Goal: Register for event/course

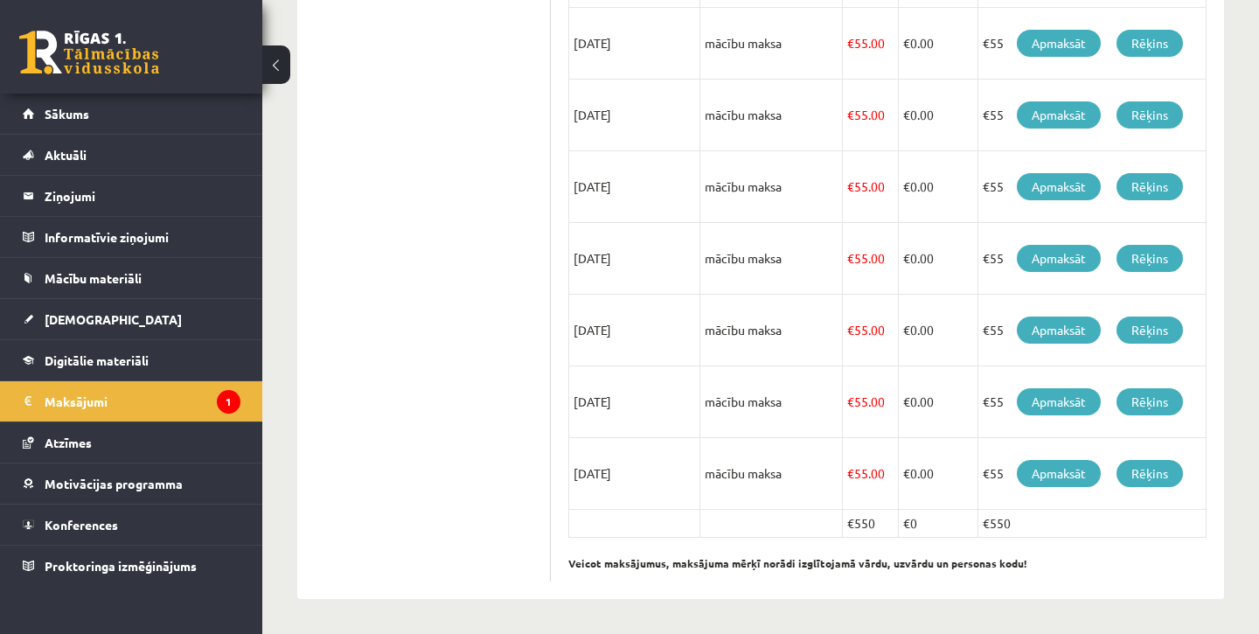
scroll to position [650, 0]
click at [129, 147] on link "Aktuāli" at bounding box center [132, 155] width 218 height 40
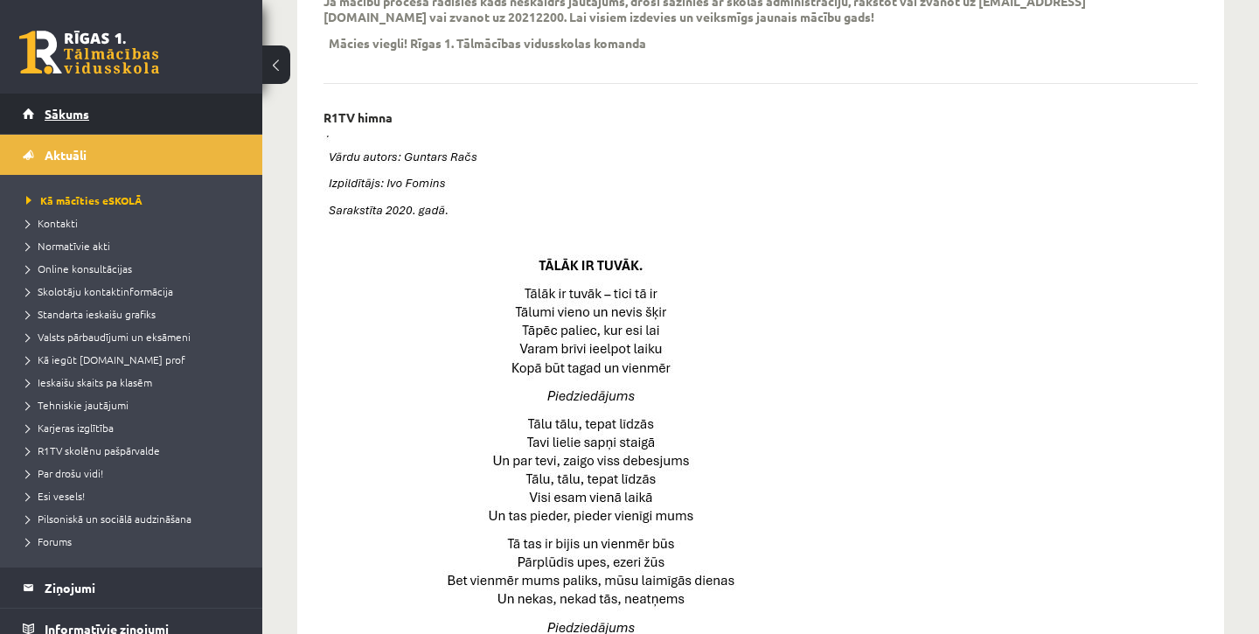
click at [166, 113] on link "Sākums" at bounding box center [132, 114] width 218 height 40
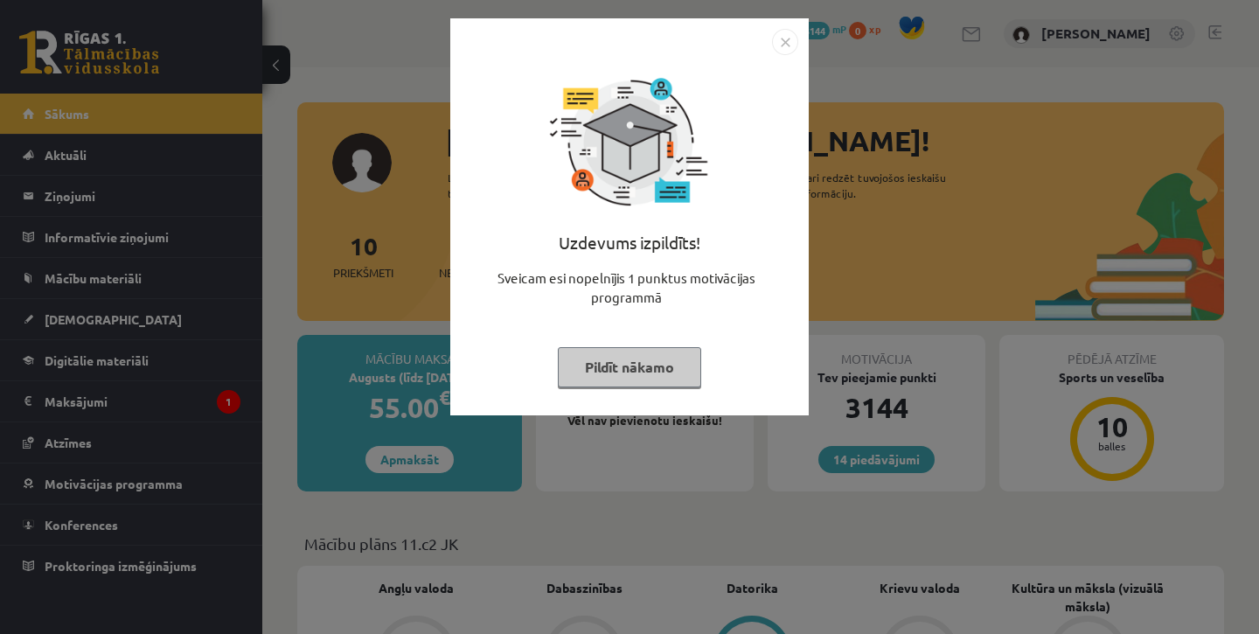
click at [774, 51] on img "Close" at bounding box center [785, 42] width 26 height 26
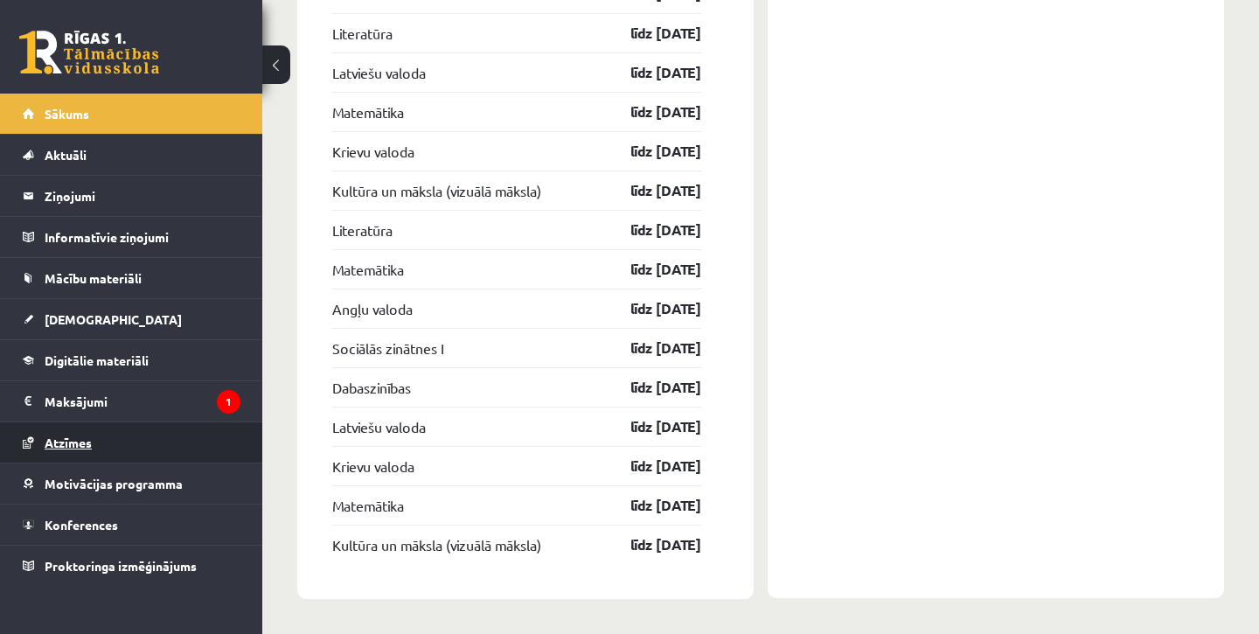
scroll to position [2589, 0]
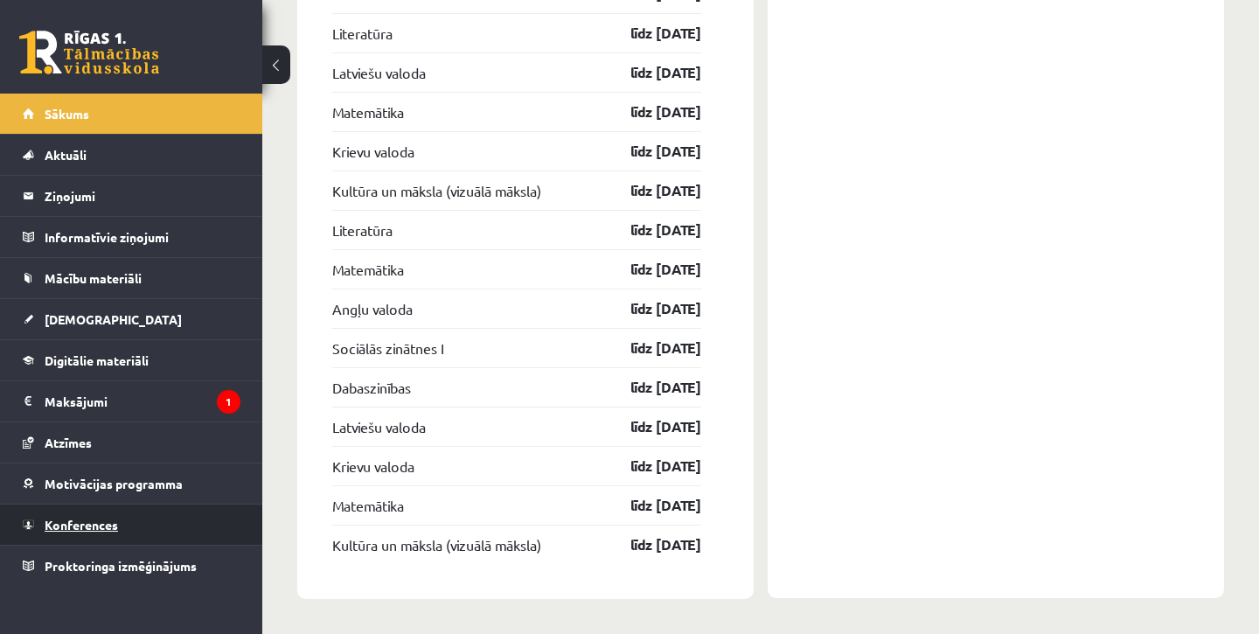
click at [169, 525] on link "Konferences" at bounding box center [132, 524] width 218 height 40
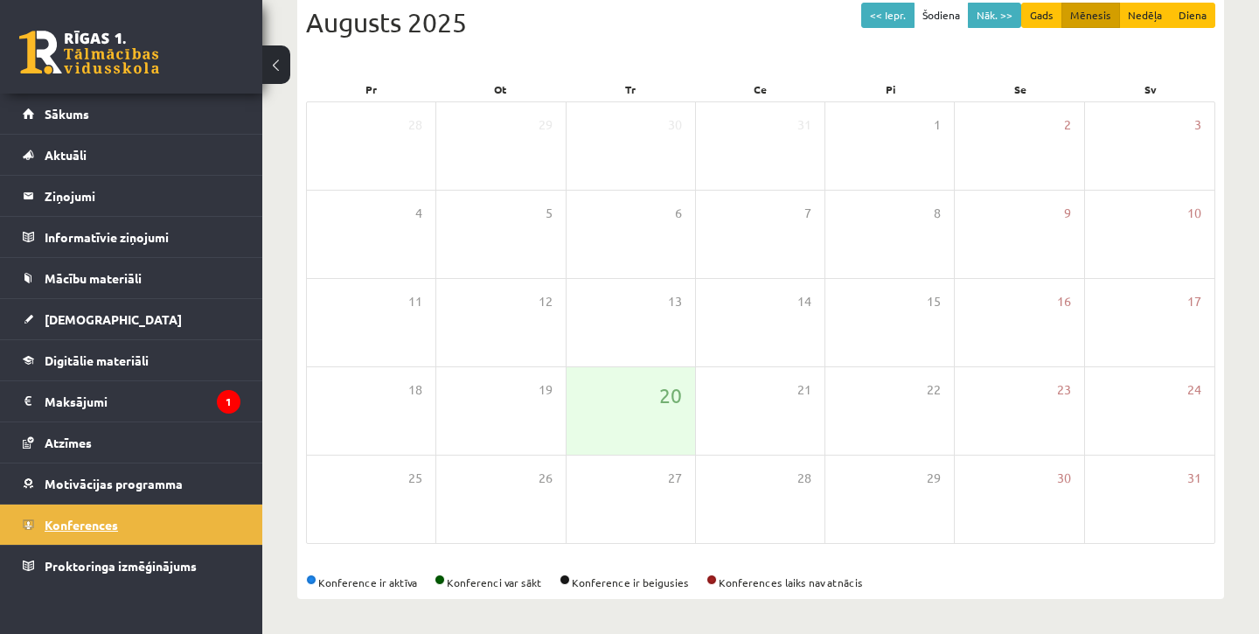
scroll to position [201, 0]
click at [998, 18] on button "Nāk. >>" at bounding box center [994, 15] width 53 height 25
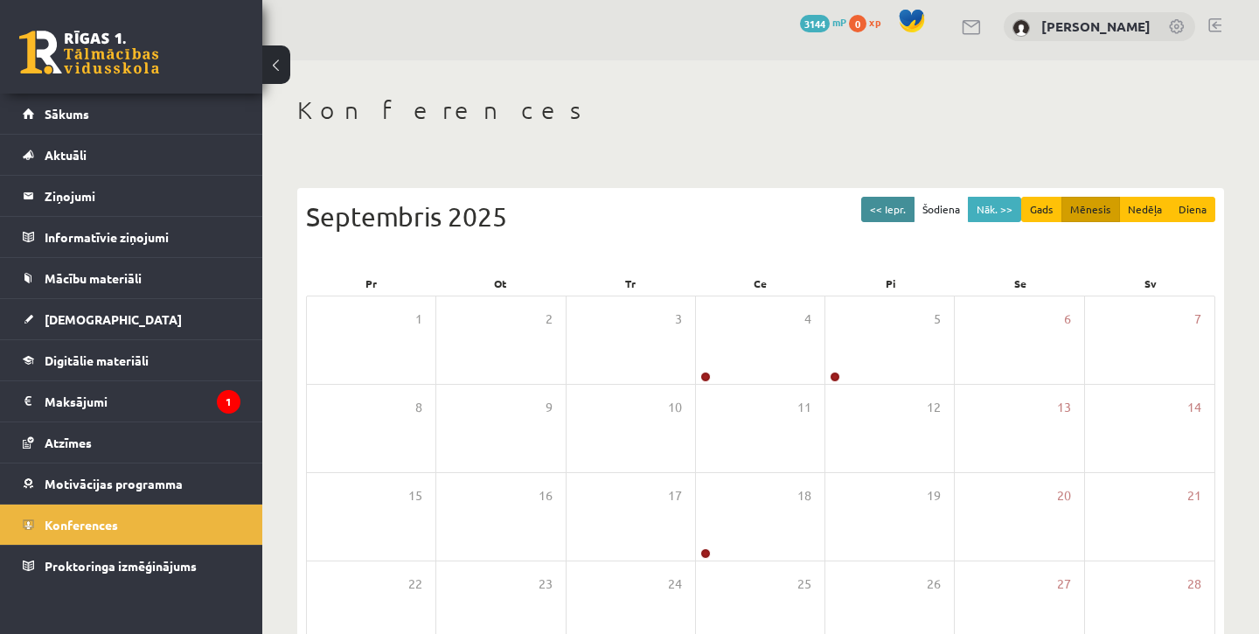
scroll to position [0, 0]
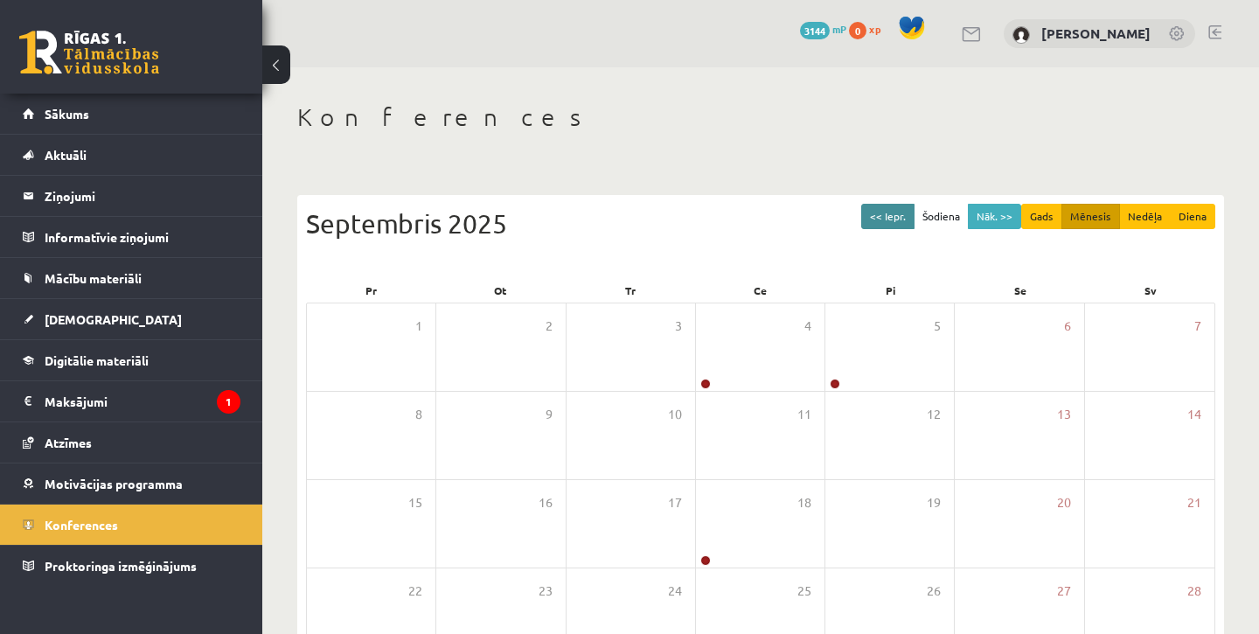
click at [897, 213] on button "<< Iepr." at bounding box center [887, 216] width 53 height 25
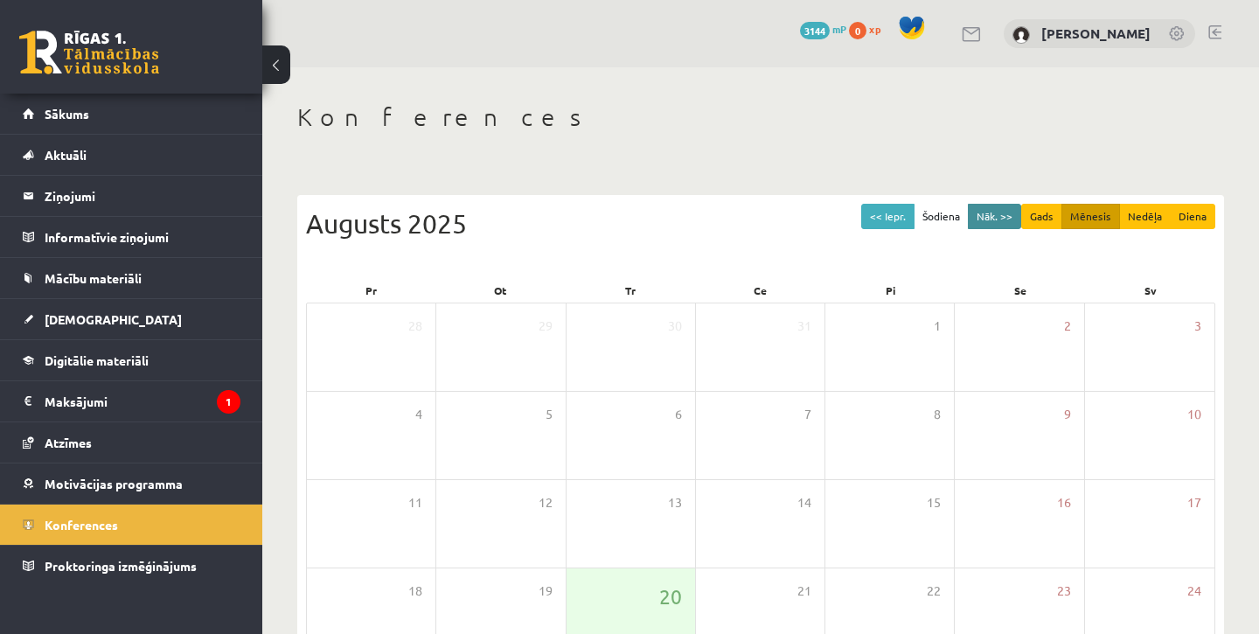
click at [997, 216] on button "Nāk. >>" at bounding box center [994, 216] width 53 height 25
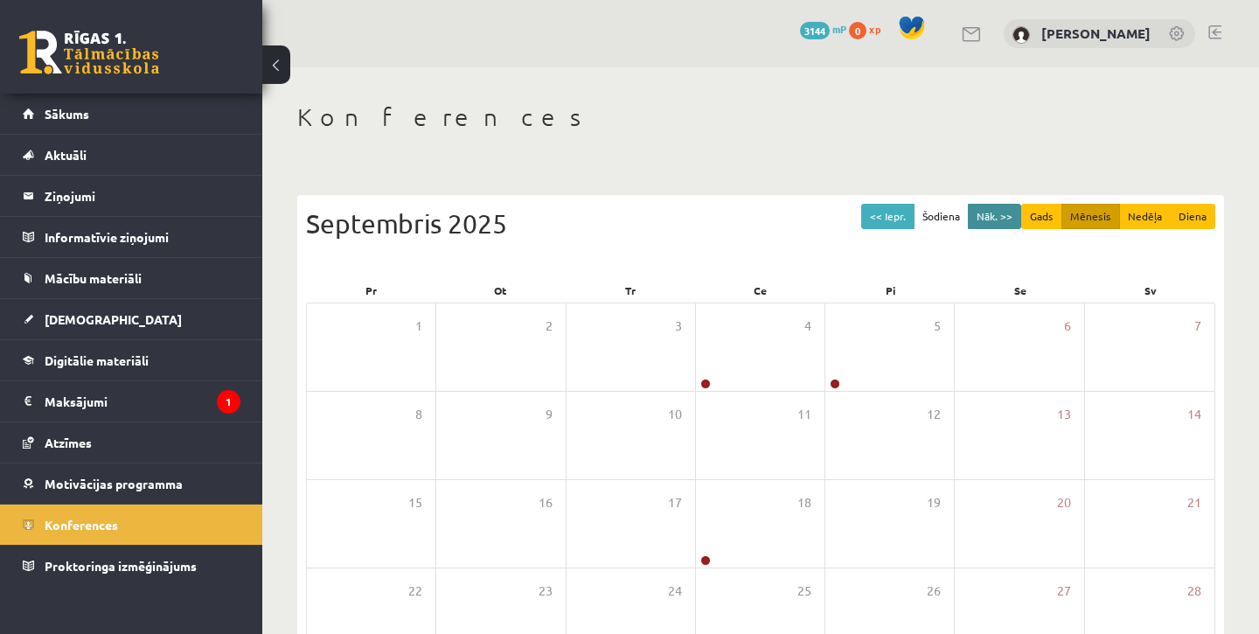
click at [997, 216] on button "Nāk. >>" at bounding box center [994, 216] width 53 height 25
click at [887, 215] on button "<< Iepr." at bounding box center [887, 216] width 53 height 25
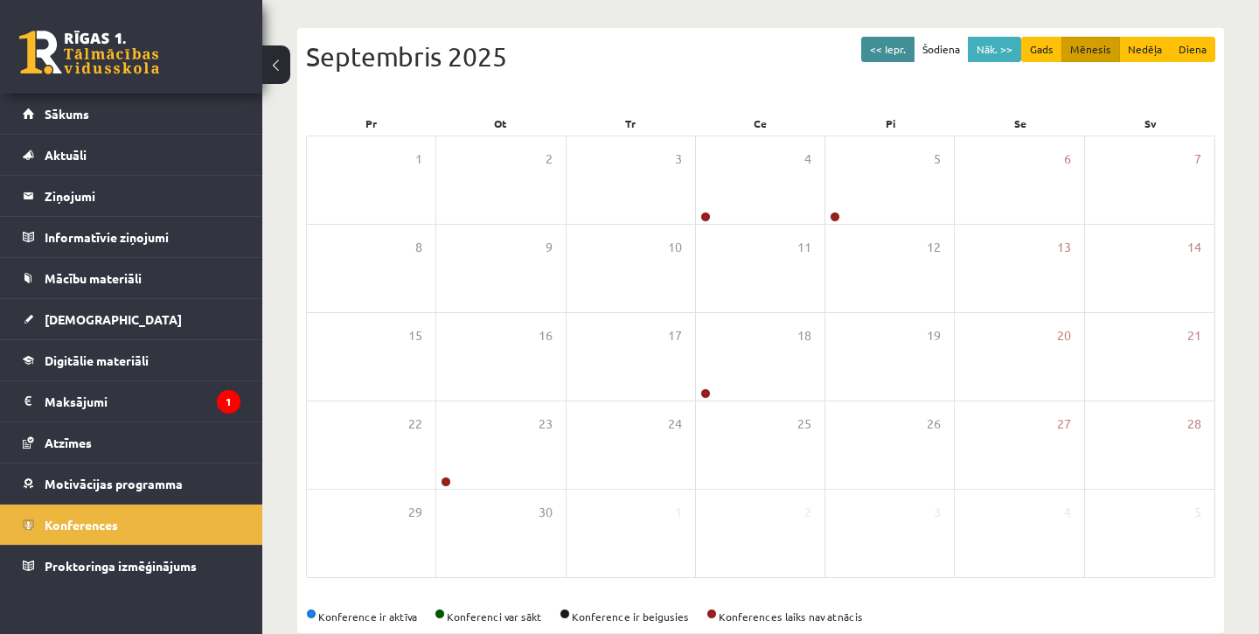
scroll to position [168, 0]
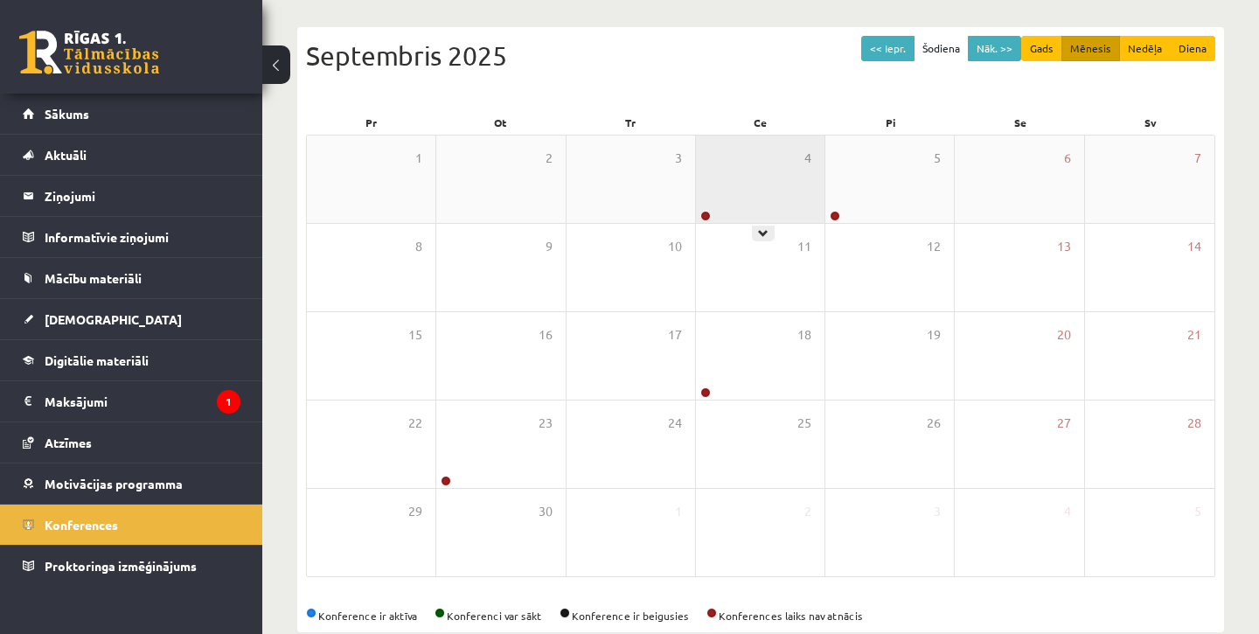
click at [784, 184] on div "4" at bounding box center [760, 179] width 129 height 87
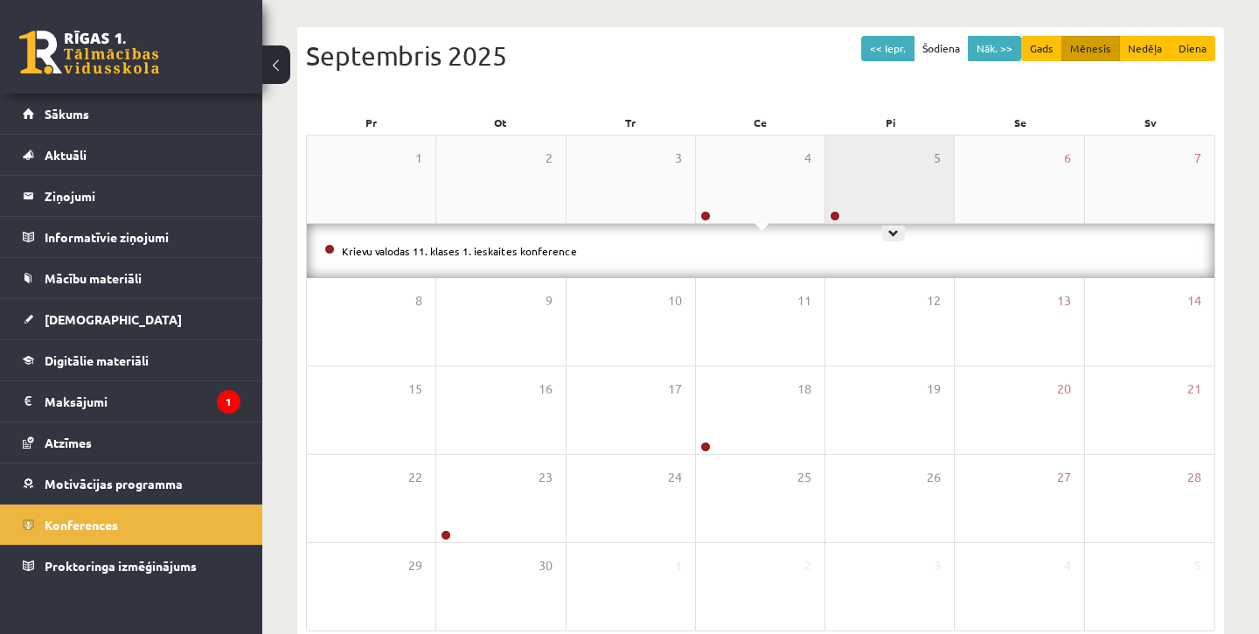
click at [898, 177] on div "5" at bounding box center [889, 179] width 129 height 87
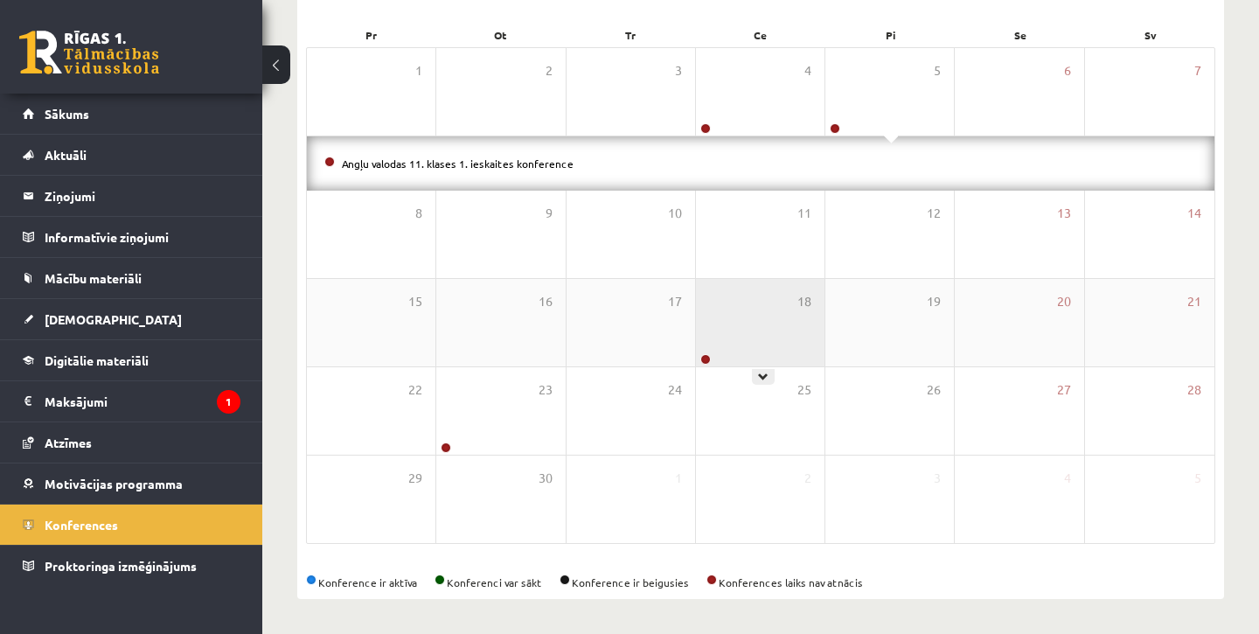
click at [790, 320] on div "18" at bounding box center [760, 322] width 129 height 87
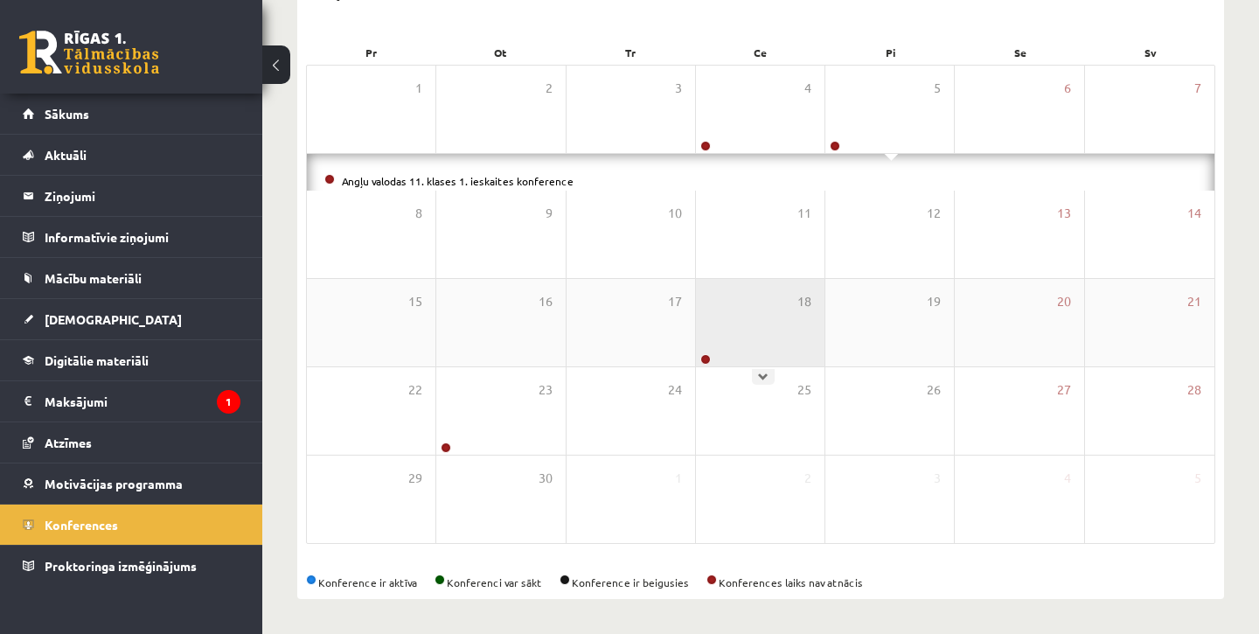
scroll to position [201, 0]
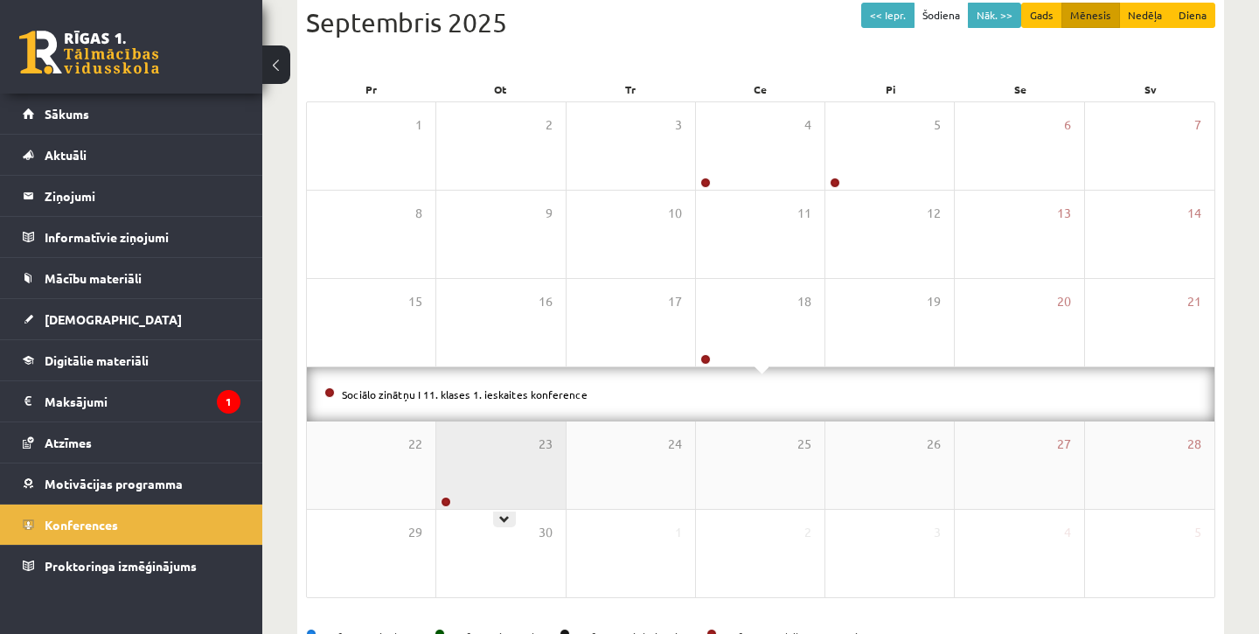
click at [481, 501] on div "23" at bounding box center [500, 464] width 129 height 87
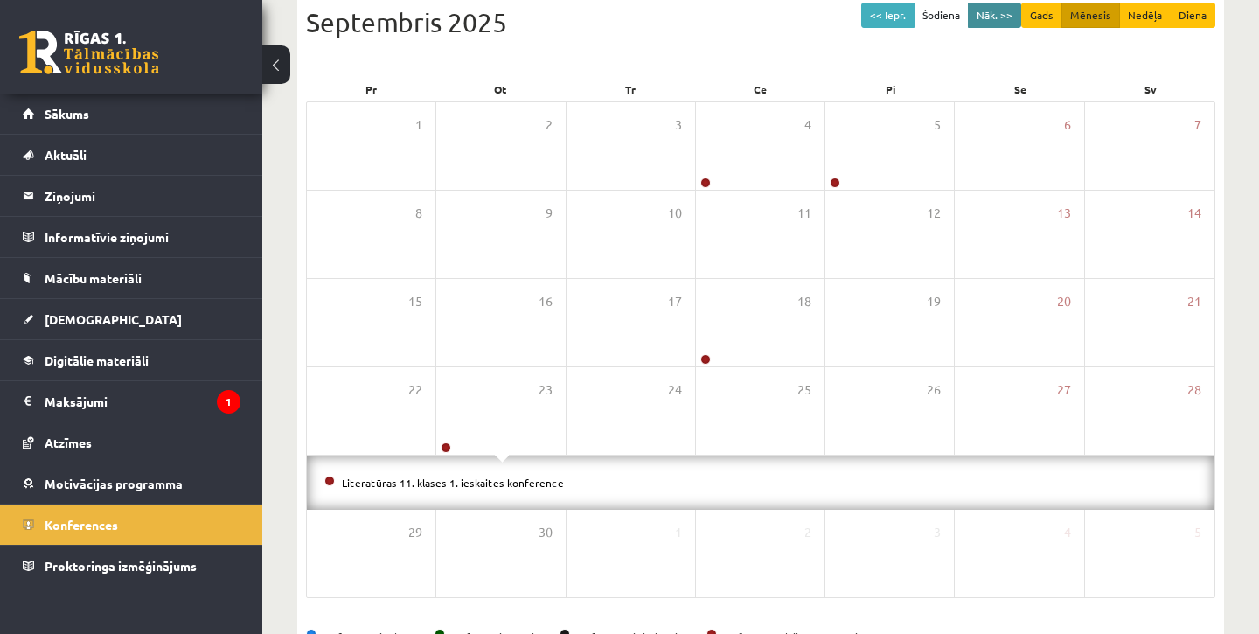
click at [1002, 23] on button "Nāk. >>" at bounding box center [994, 15] width 53 height 25
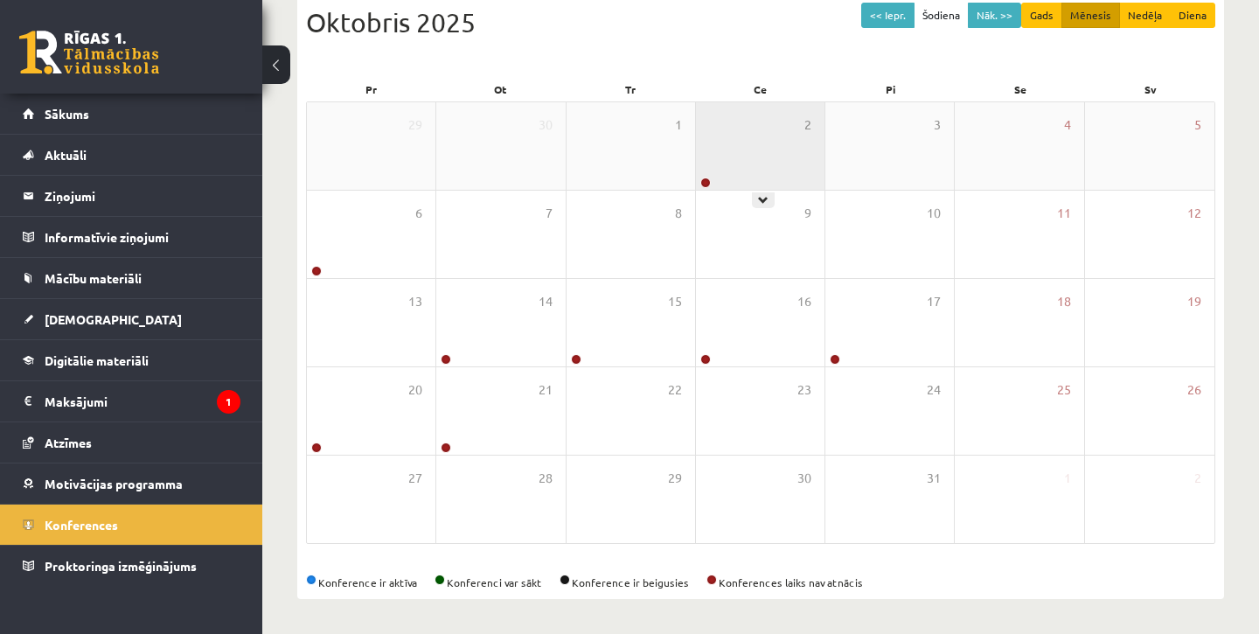
click at [810, 149] on div "2" at bounding box center [760, 145] width 129 height 87
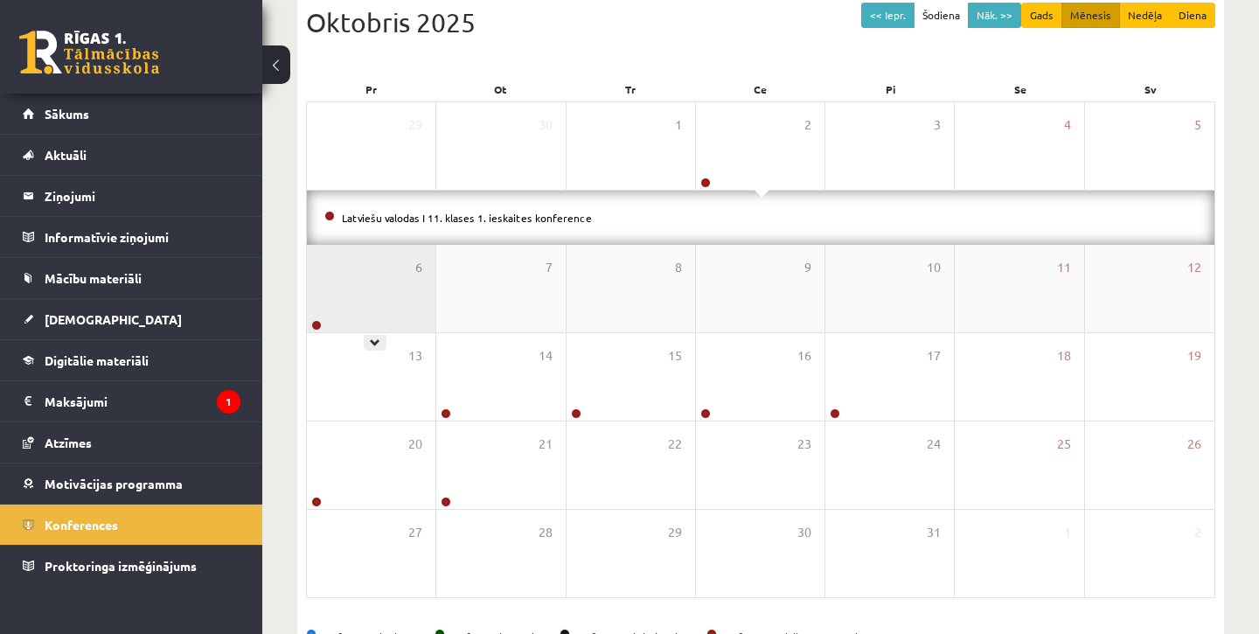
click at [336, 286] on div "6" at bounding box center [371, 288] width 129 height 87
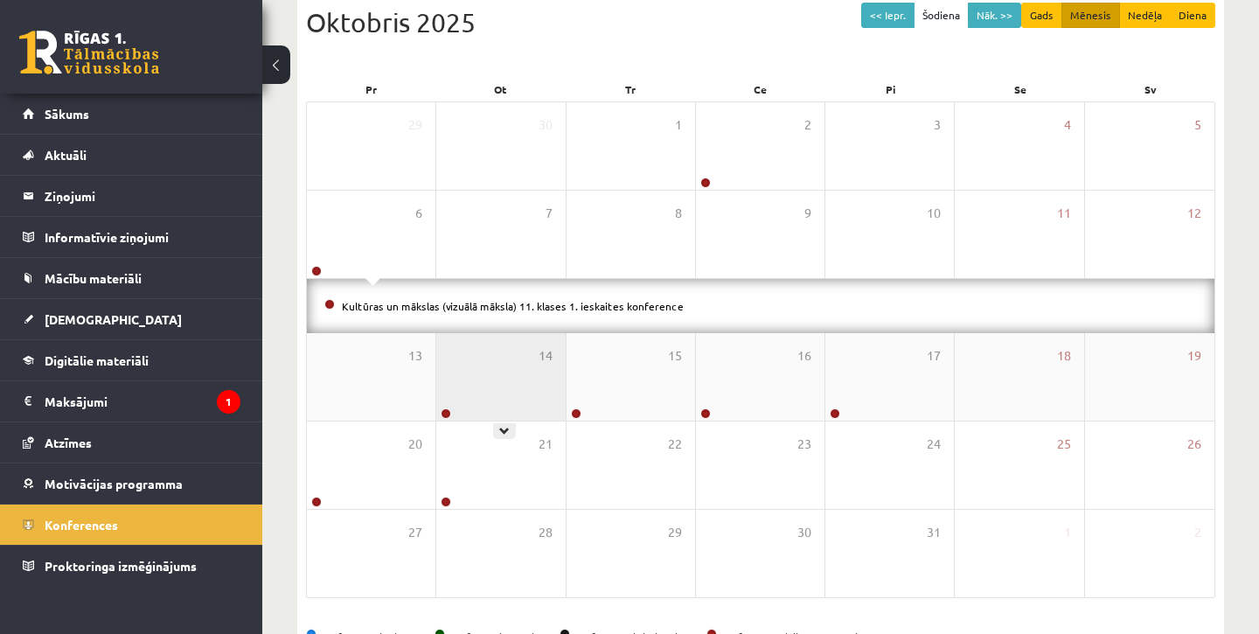
click at [495, 417] on div "14" at bounding box center [500, 376] width 129 height 87
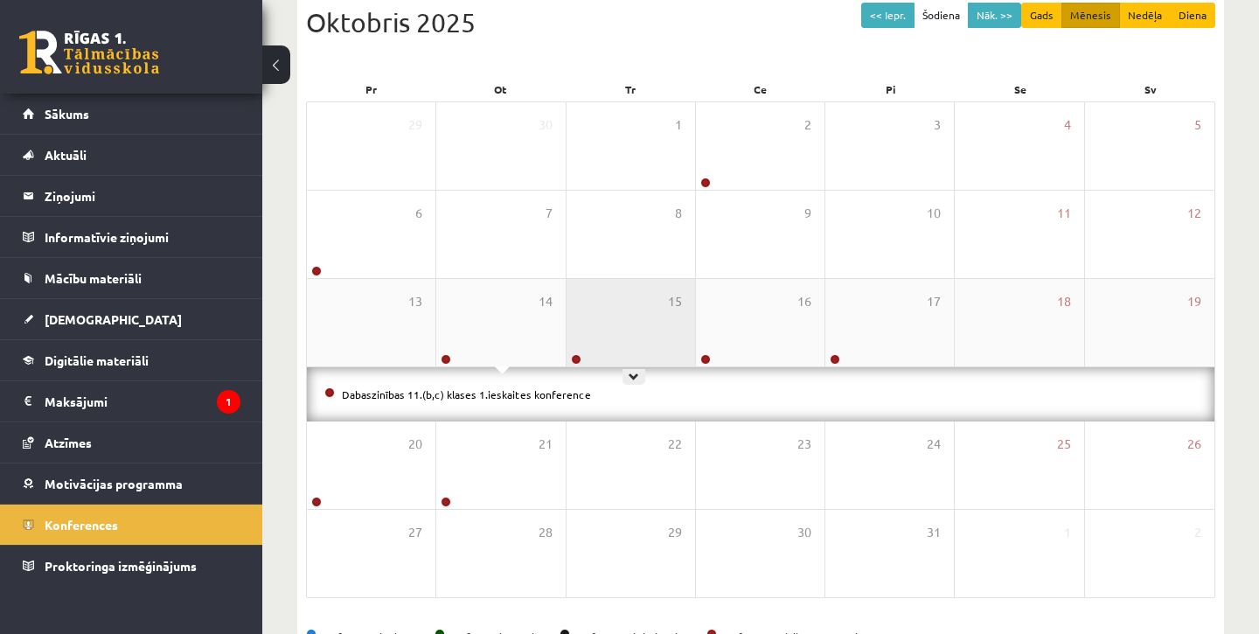
click at [660, 333] on div "15" at bounding box center [630, 322] width 129 height 87
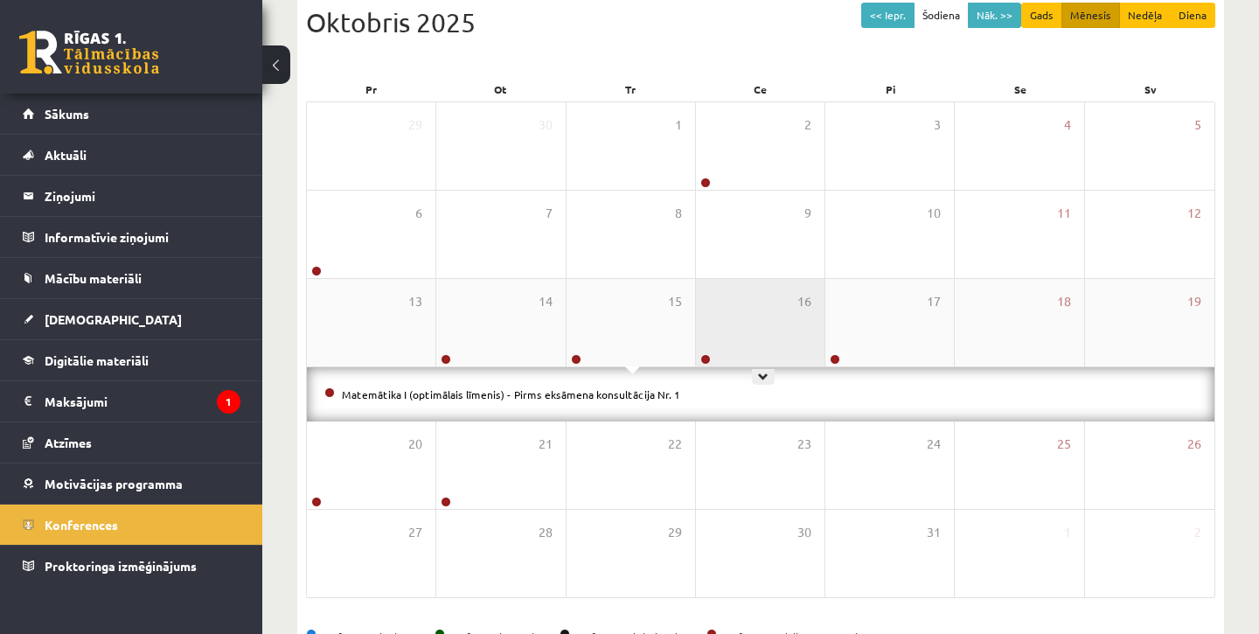
click at [760, 342] on div "16" at bounding box center [760, 322] width 129 height 87
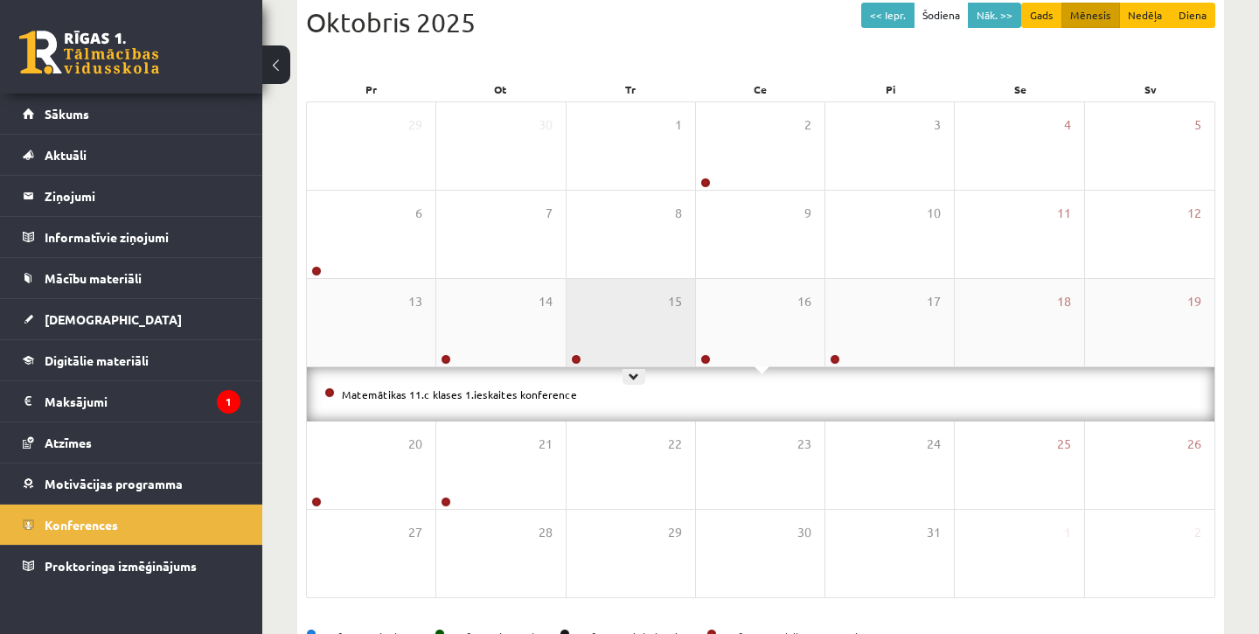
click at [646, 339] on div "15" at bounding box center [630, 322] width 129 height 87
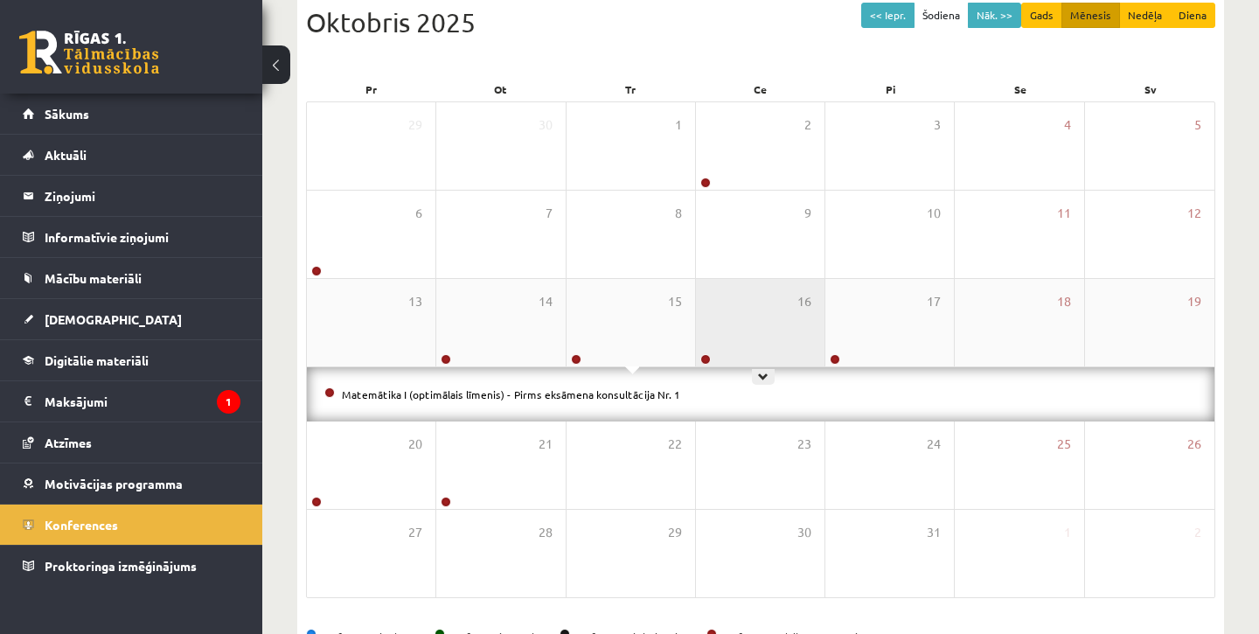
click at [748, 340] on div "16" at bounding box center [760, 322] width 129 height 87
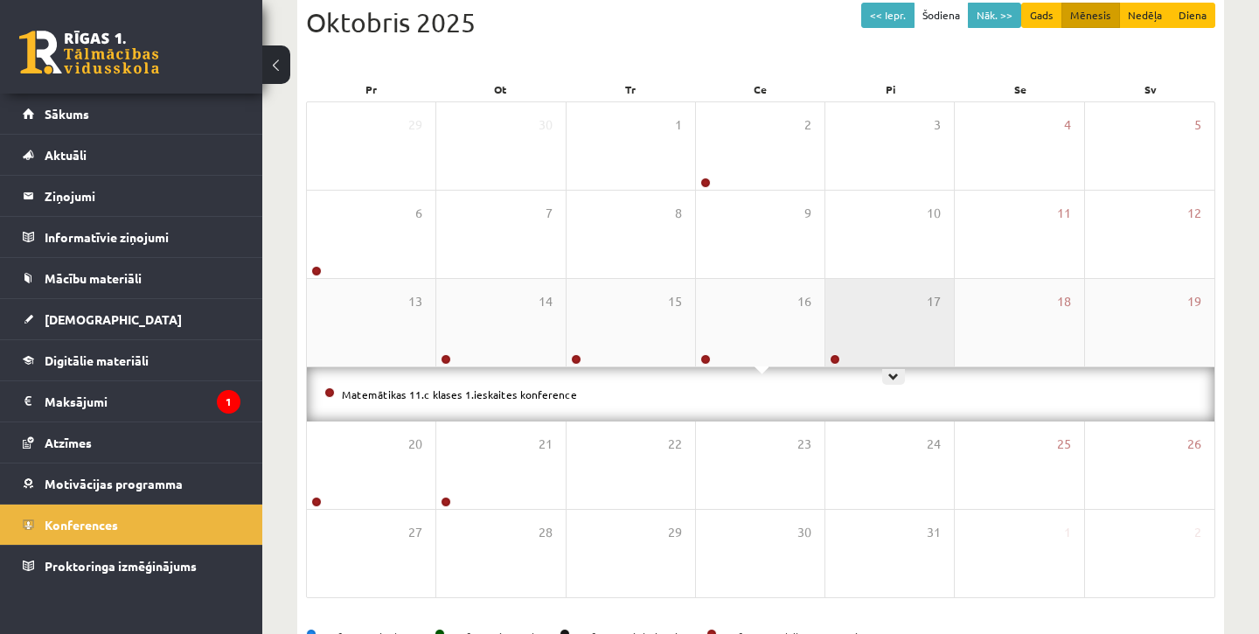
click at [868, 354] on div "17" at bounding box center [889, 322] width 129 height 87
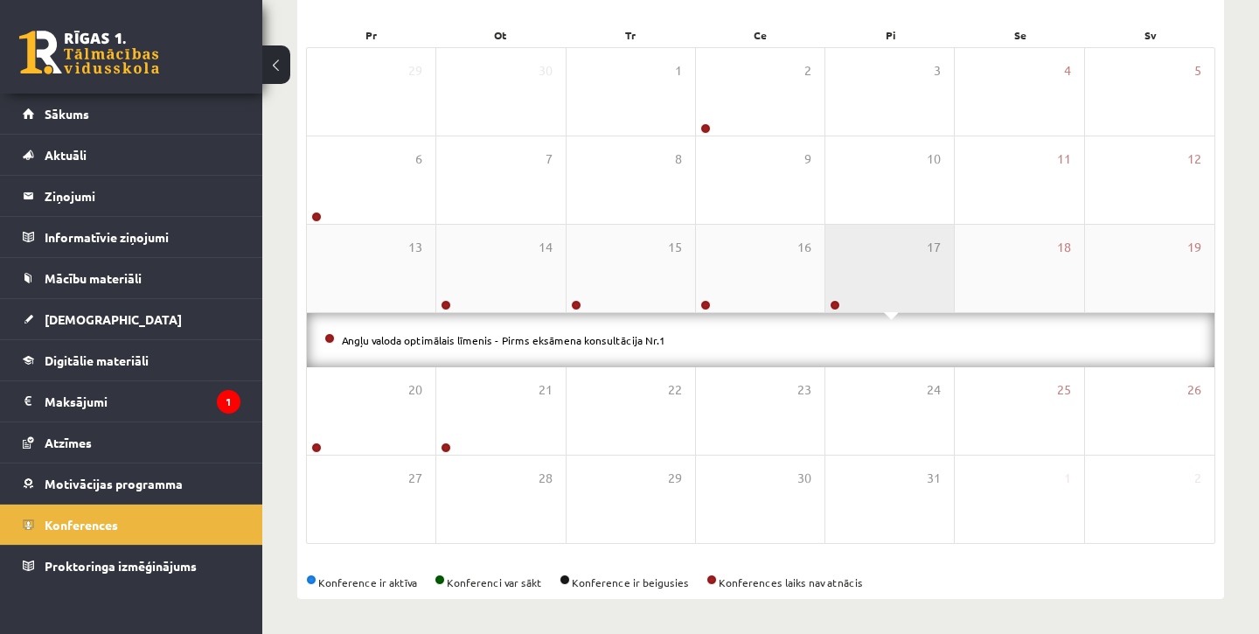
scroll to position [255, 0]
click at [907, 288] on div "17" at bounding box center [889, 268] width 129 height 87
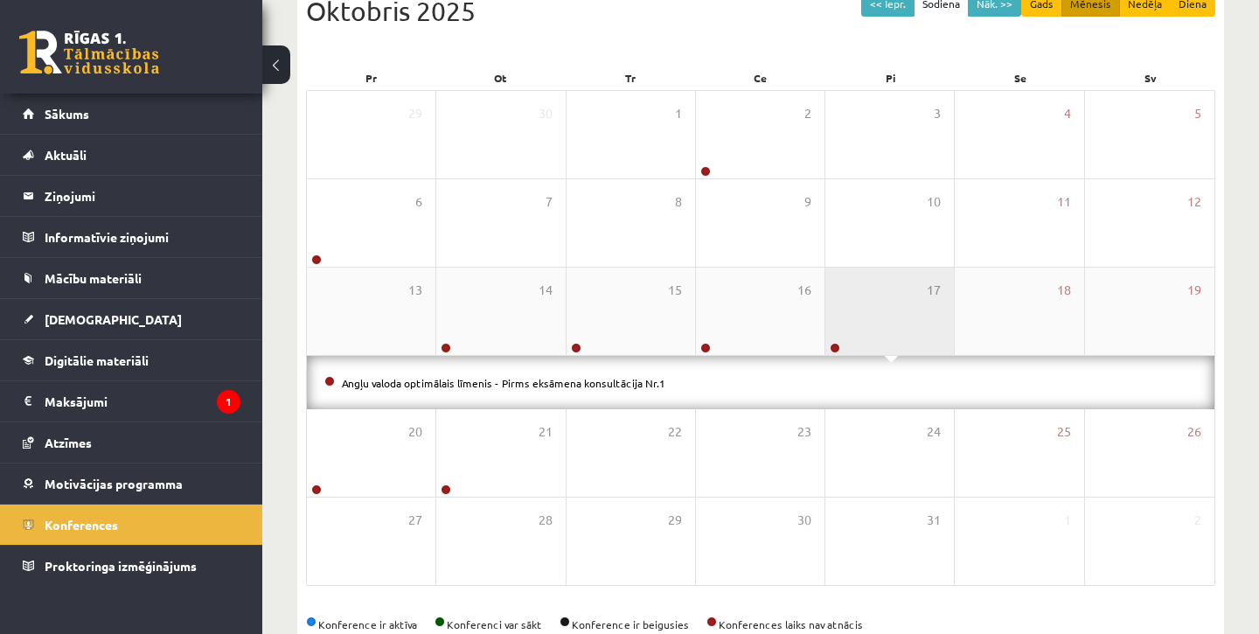
scroll to position [201, 0]
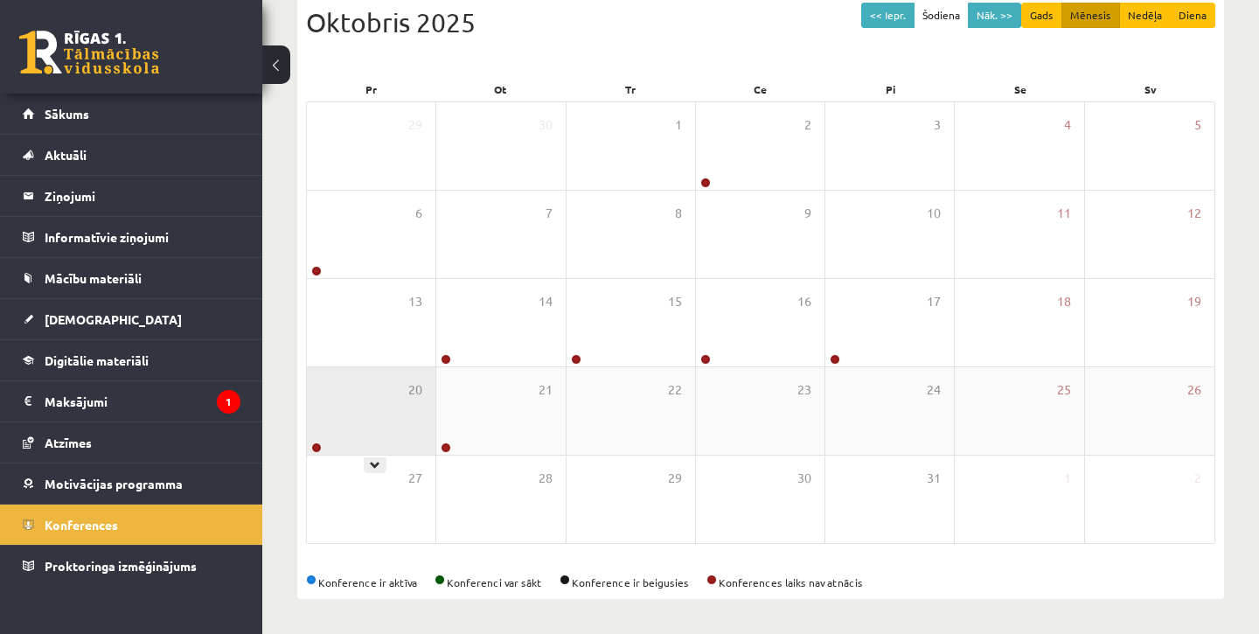
click at [403, 412] on div "20" at bounding box center [371, 410] width 129 height 87
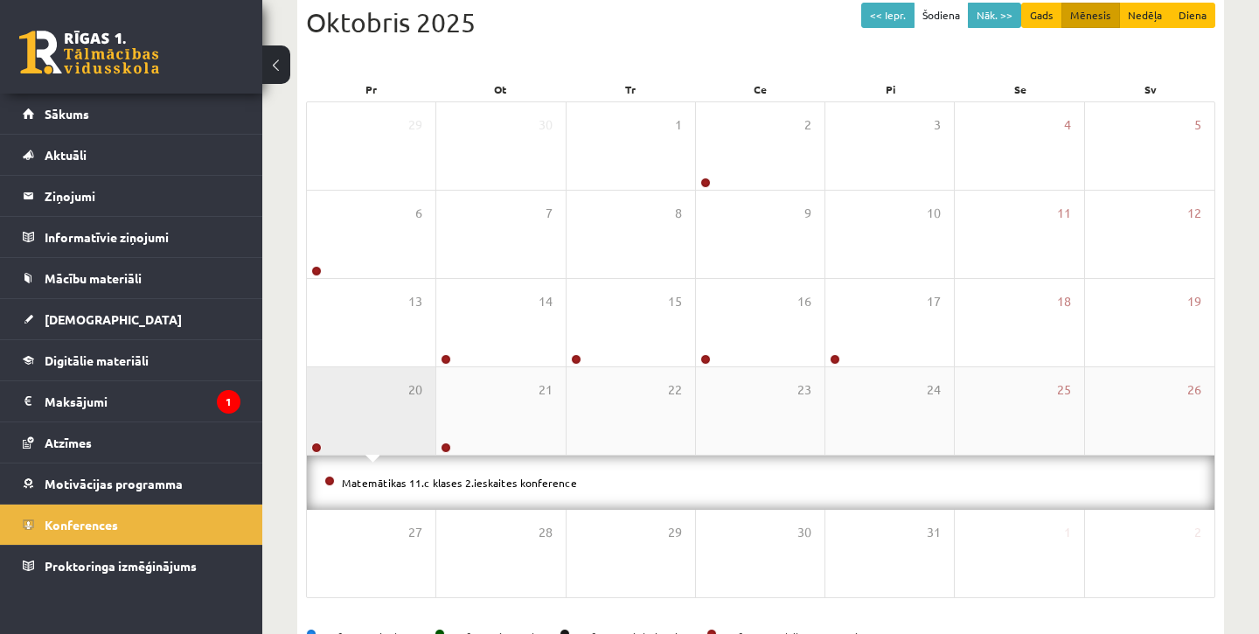
click at [403, 412] on div "20" at bounding box center [371, 410] width 129 height 87
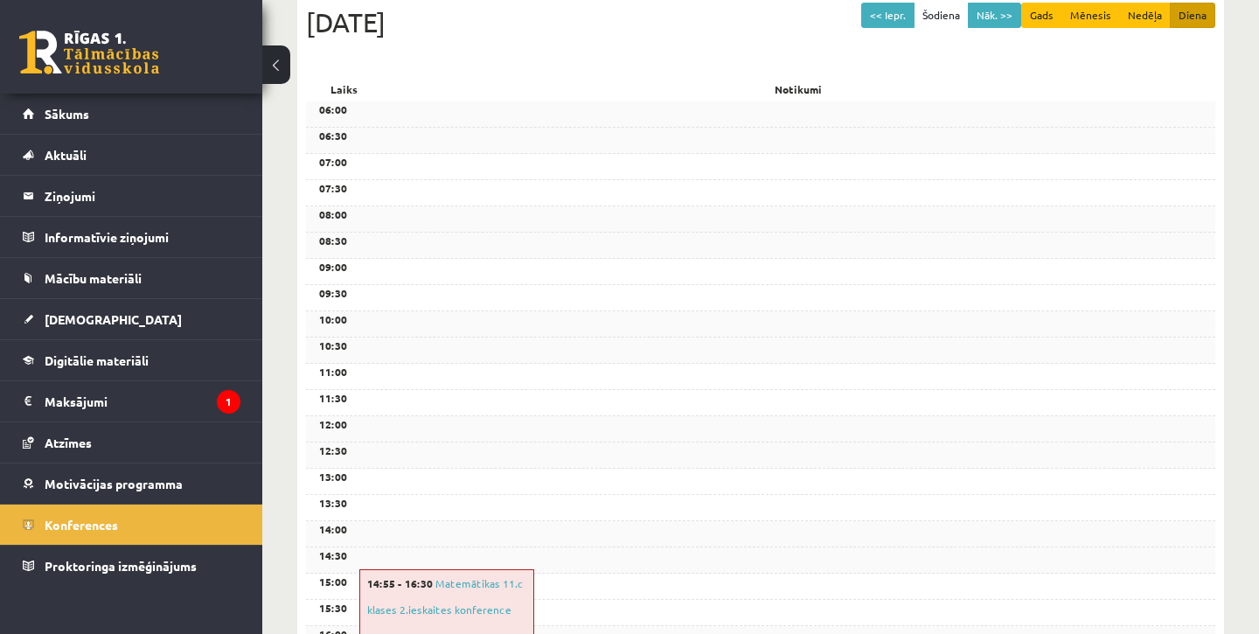
click at [403, 412] on div "11:30" at bounding box center [760, 403] width 909 height 26
click at [99, 519] on span "Konferences" at bounding box center [81, 525] width 73 height 16
